Goal: Task Accomplishment & Management: Manage account settings

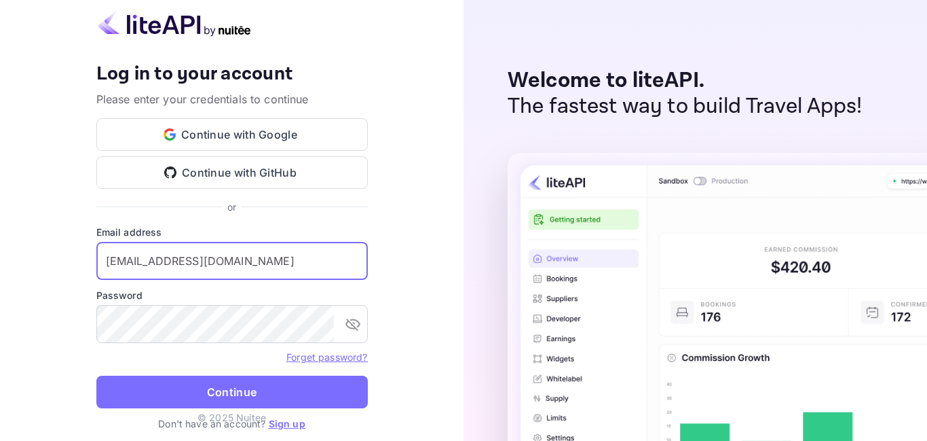
type input "[EMAIL_ADDRESS][DOMAIN_NAME]"
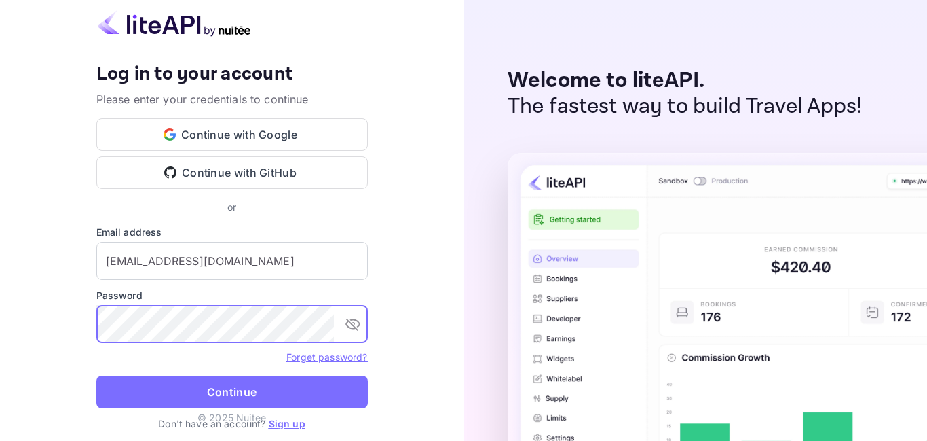
click at [96, 375] on button "Continue" at bounding box center [232, 391] width 272 height 33
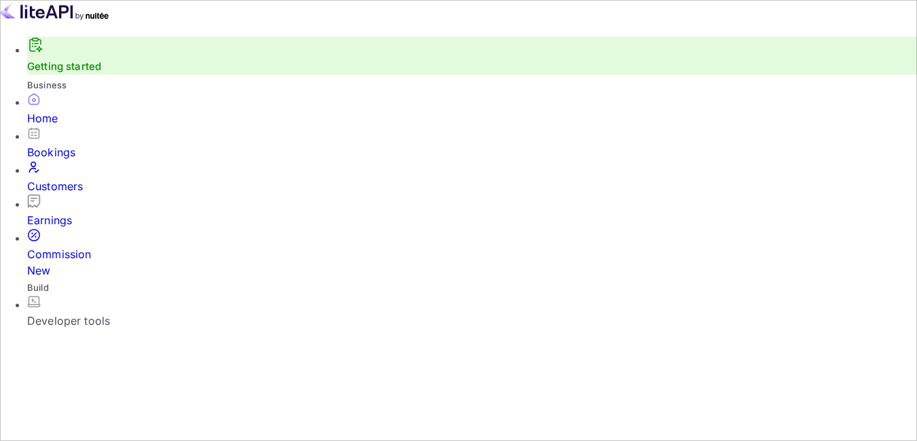
scroll to position [210, 217]
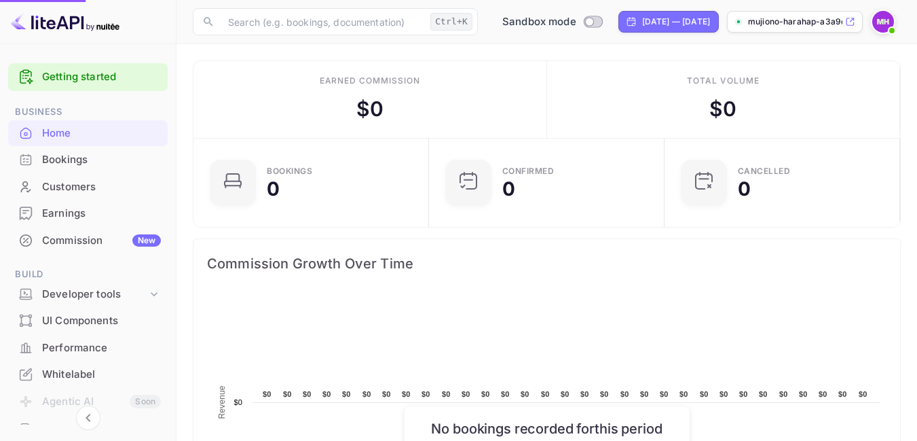
click at [855, 24] on icon at bounding box center [850, 22] width 10 height 10
